Goal: Navigation & Orientation: Understand site structure

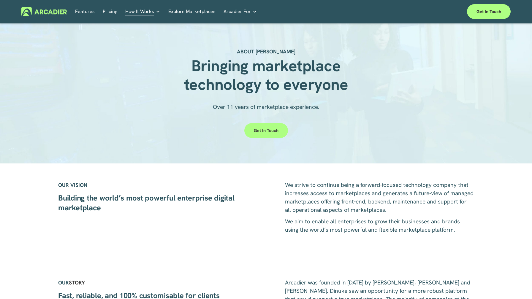
click at [41, 14] on img at bounding box center [43, 11] width 45 height 9
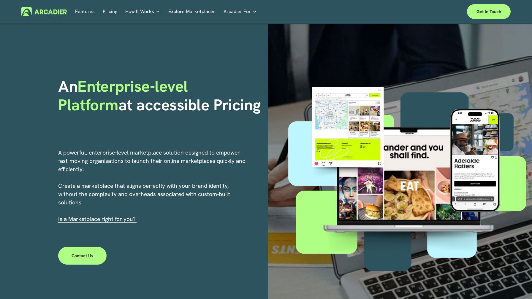
click at [88, 13] on link "Features" at bounding box center [85, 11] width 20 height 9
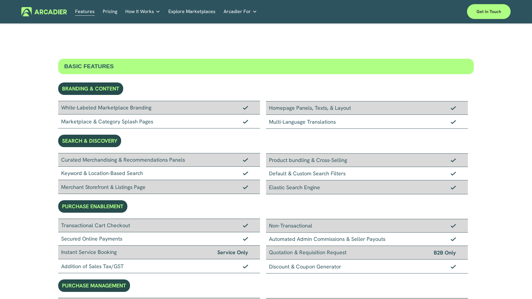
click at [42, 12] on img at bounding box center [43, 11] width 45 height 9
